Goal: Task Accomplishment & Management: Use online tool/utility

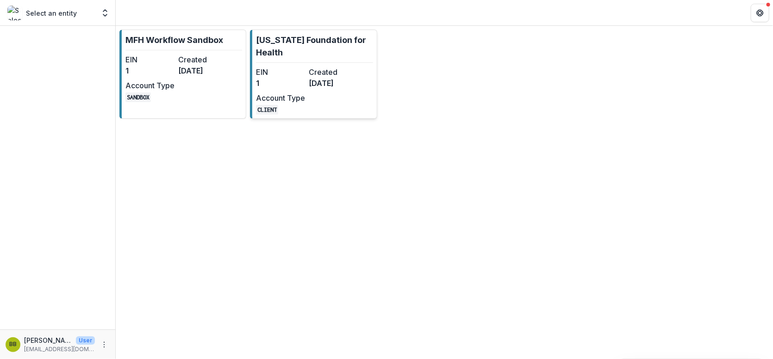
click at [287, 31] on link "[US_STATE] Foundation for Health EIN 1 Created [DATE] Account Type CLIENT" at bounding box center [313, 74] width 127 height 89
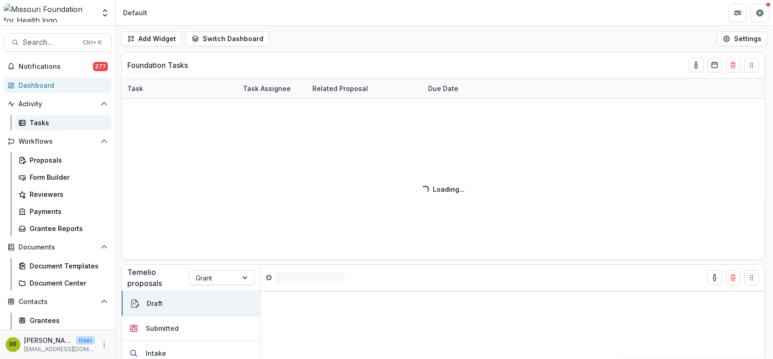
click at [37, 120] on div "Tasks" at bounding box center [67, 123] width 74 height 10
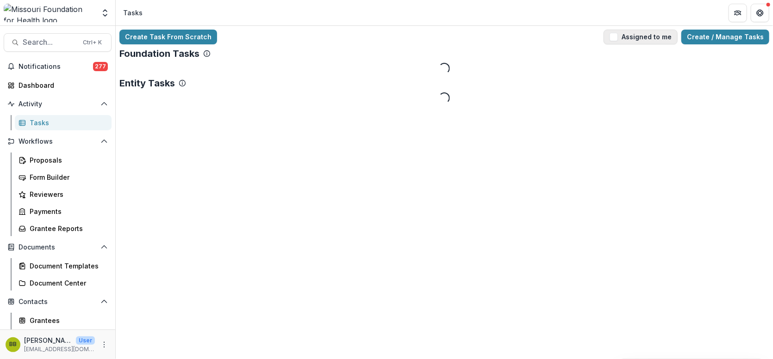
click at [640, 39] on button "Assigned to me" at bounding box center [640, 37] width 74 height 15
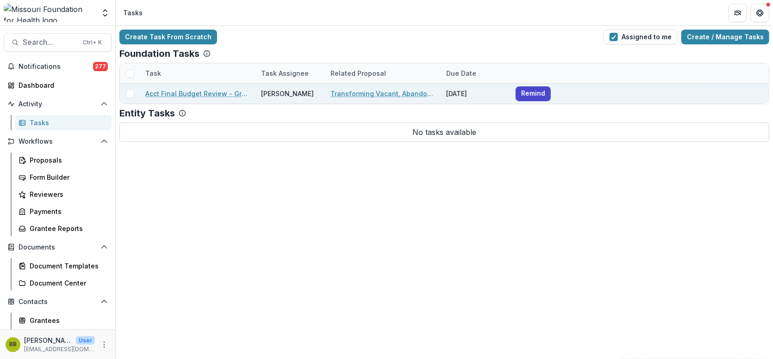
click at [201, 95] on link "Acct Final Budget Review - Grants" at bounding box center [197, 94] width 105 height 10
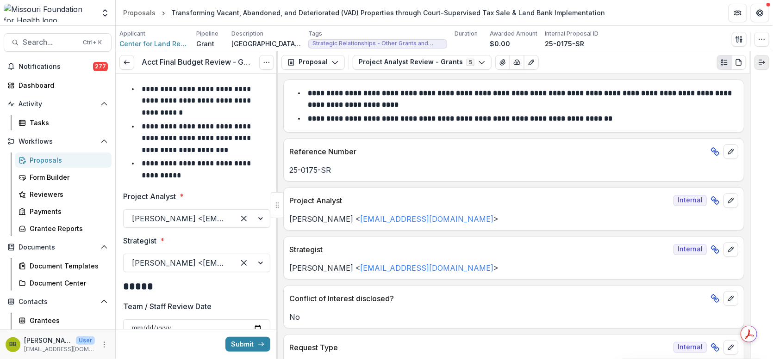
click at [766, 58] on button "Expand right" at bounding box center [761, 62] width 15 height 15
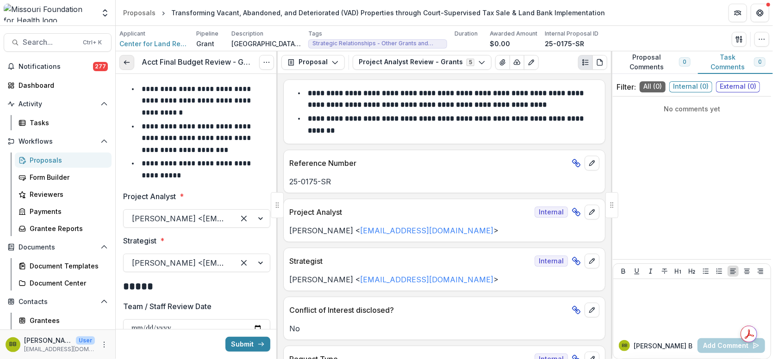
click at [133, 63] on link at bounding box center [126, 62] width 15 height 15
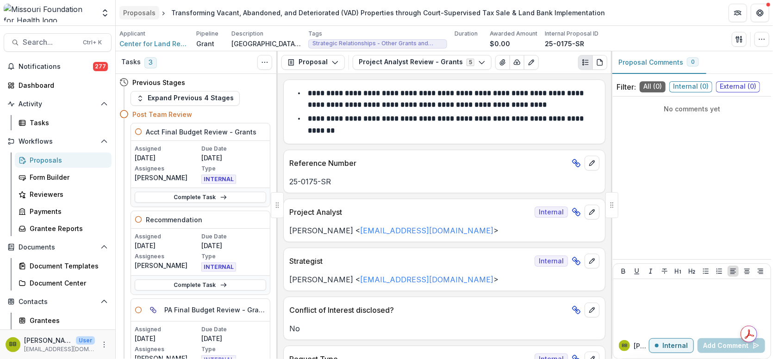
click at [139, 13] on div "Proposals" at bounding box center [139, 13] width 32 height 10
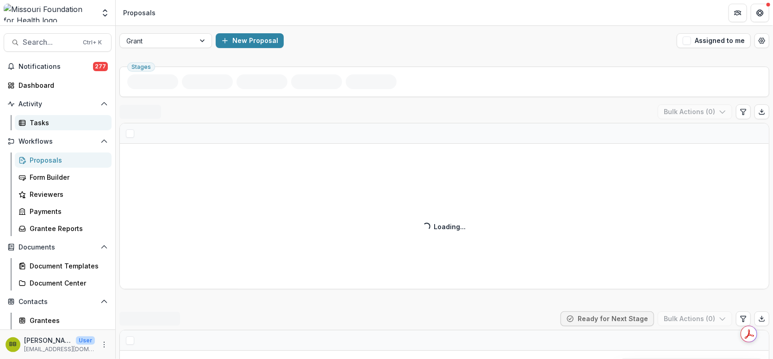
click at [39, 117] on link "Tasks" at bounding box center [63, 122] width 97 height 15
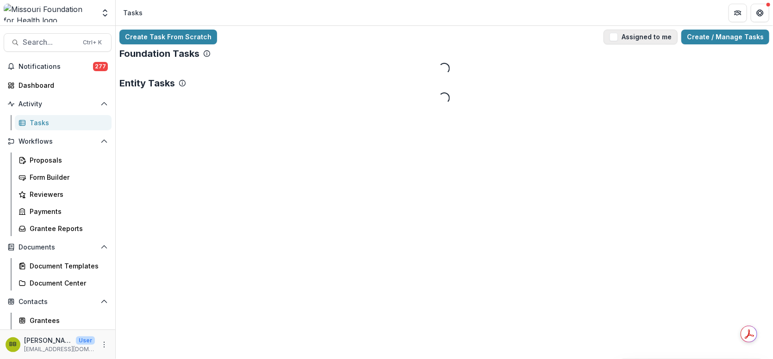
click at [647, 37] on button "Assigned to me" at bounding box center [640, 37] width 74 height 15
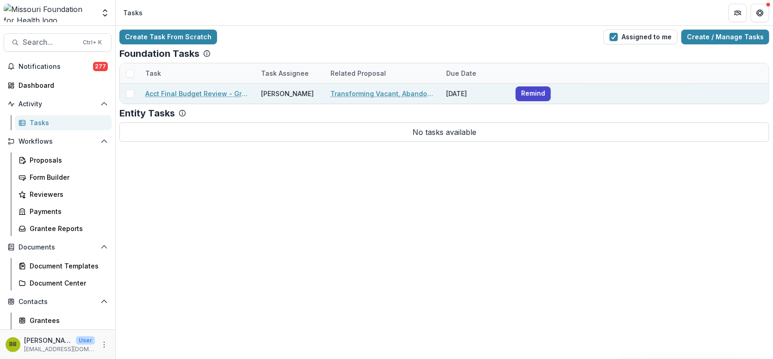
click at [223, 94] on link "Acct Final Budget Review - Grants" at bounding box center [197, 94] width 105 height 10
